Goal: Information Seeking & Learning: Check status

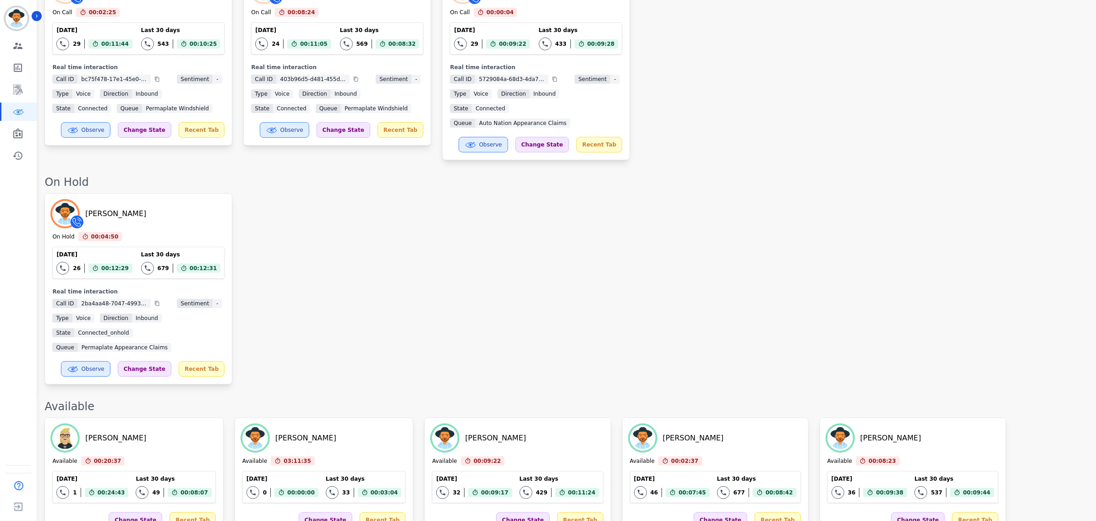
scroll to position [29, 0]
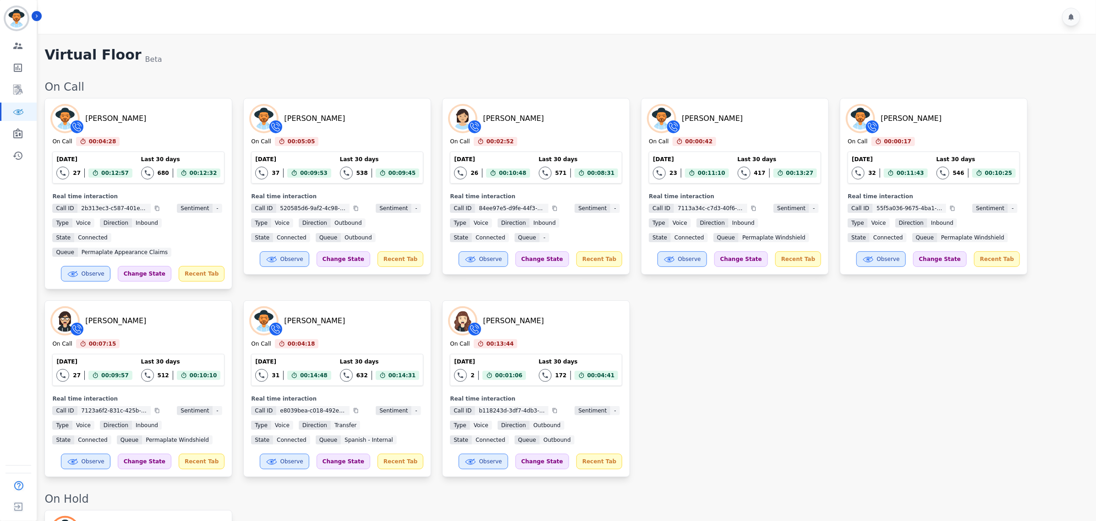
click at [752, 385] on div "Yosiah Simpkins On Call 00:04:28 Current State: On Call Today 27 Total interact…" at bounding box center [565, 287] width 1042 height 379
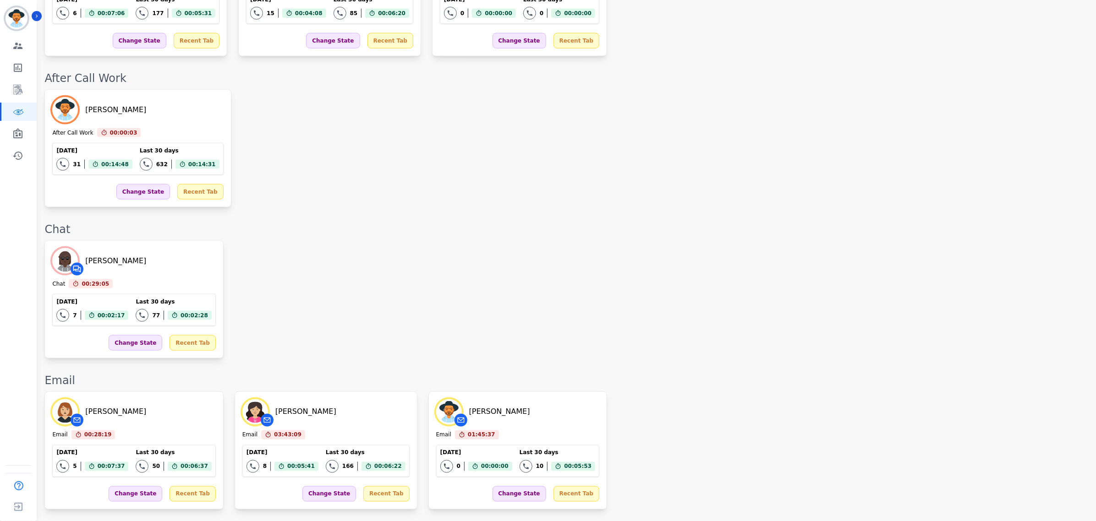
scroll to position [588, 0]
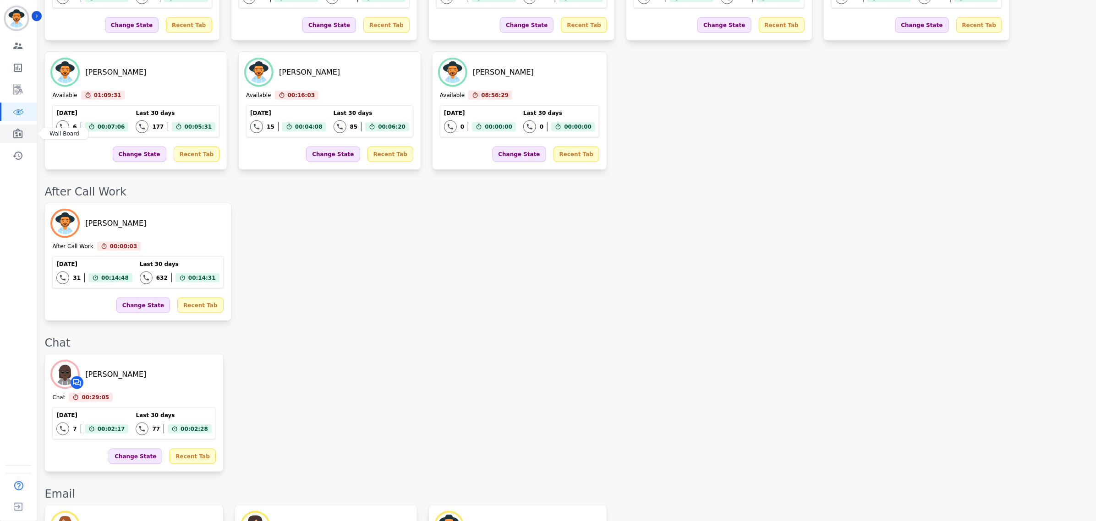
click at [20, 131] on icon "Sidebar" at bounding box center [17, 133] width 11 height 11
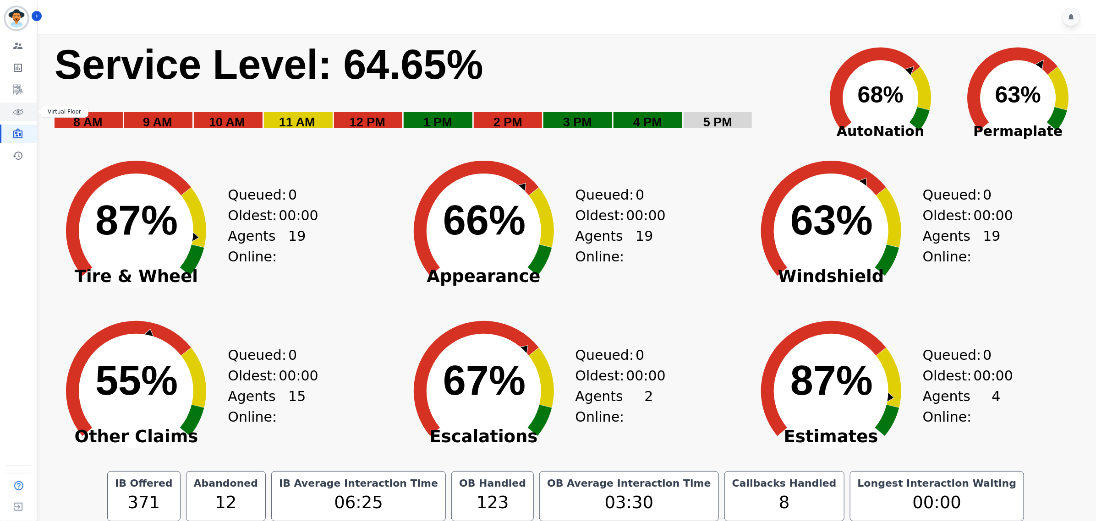
click at [19, 116] on icon "Sidebar" at bounding box center [17, 111] width 11 height 11
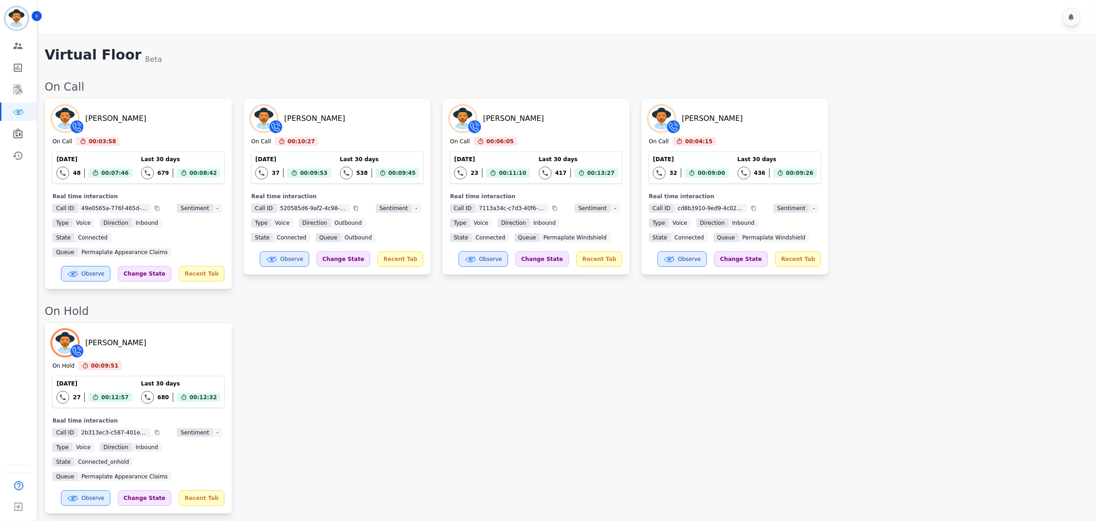
click at [769, 430] on div "Yosiah Simpkins On Hold 00:09:51 Current State: On Hold Today 27 Total interact…" at bounding box center [565, 417] width 1042 height 191
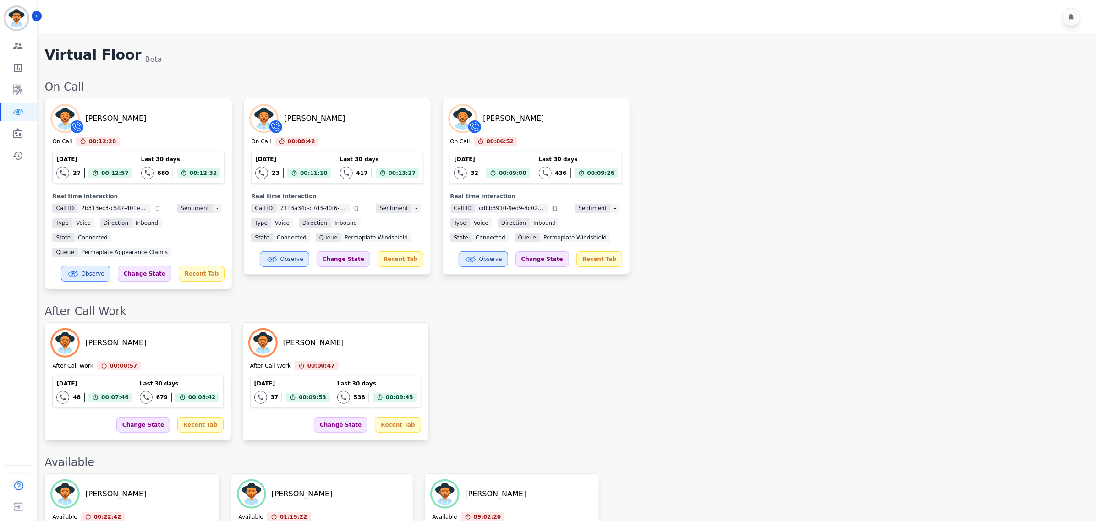
click at [883, 349] on div "Emmory LeeSang After Call Work 00:00:57 Current State: After Call Work Today 48…" at bounding box center [565, 381] width 1042 height 118
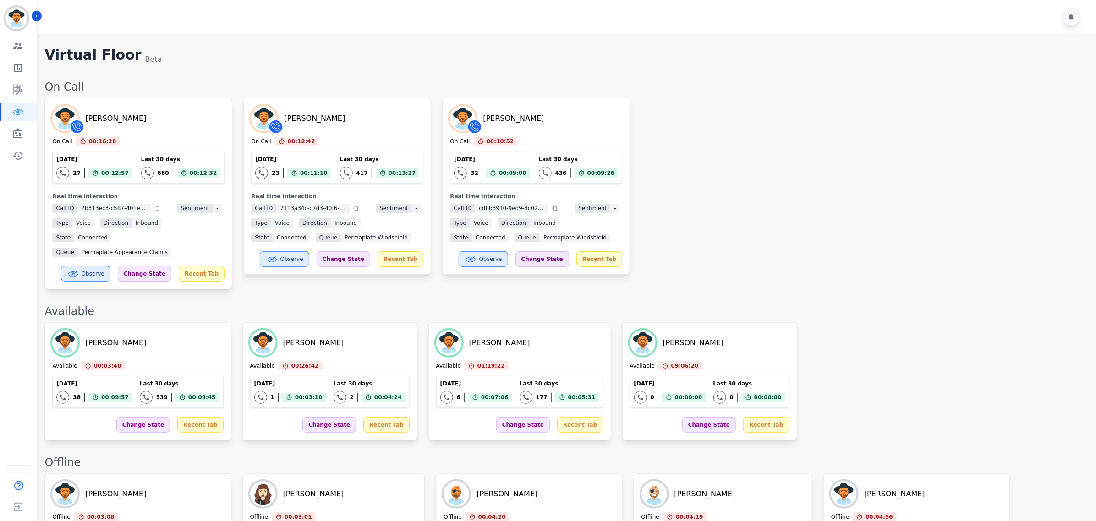
click at [851, 221] on div "Yosiah Simpkins On Call 00:16:28 Current State: On Call Today 27 Total interact…" at bounding box center [565, 193] width 1042 height 191
